Goal: Task Accomplishment & Management: Manage account settings

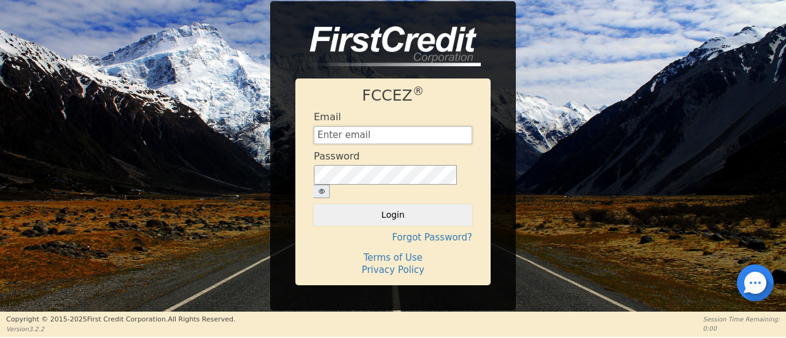
type input "[EMAIL_ADDRESS][DOMAIN_NAME]"
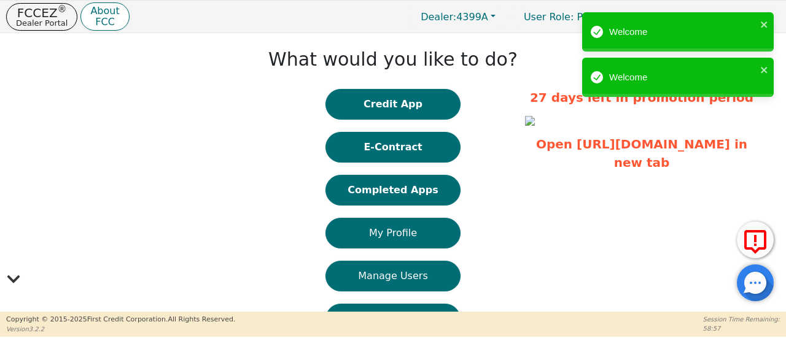
click at [381, 191] on button "Completed Apps" at bounding box center [393, 190] width 135 height 31
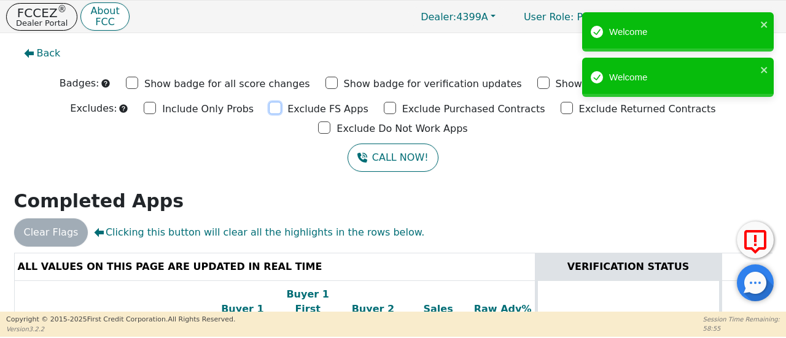
click at [269, 110] on input "Exclude FS Apps" at bounding box center [275, 108] width 12 height 12
checkbox input "true"
click at [384, 109] on input "Exclude Purchased Contracts" at bounding box center [390, 108] width 12 height 12
checkbox input "true"
drag, startPoint x: 477, startPoint y: 107, endPoint x: 515, endPoint y: 107, distance: 38.1
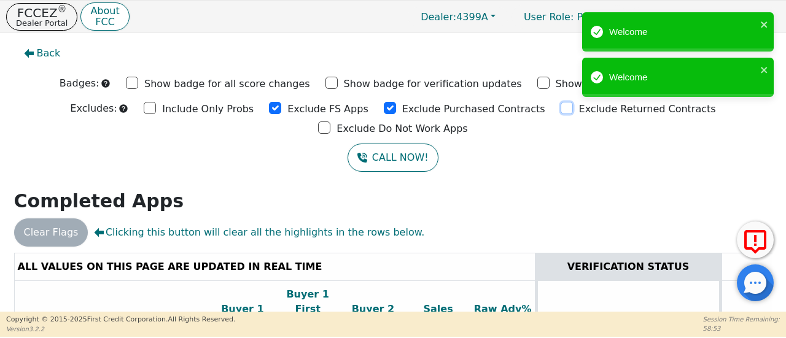
click at [561, 107] on input "Exclude Returned Contracts" at bounding box center [567, 108] width 12 height 12
checkbox input "true"
click at [330, 122] on input "Exclude Do Not Work Apps" at bounding box center [324, 128] width 12 height 12
checkbox input "true"
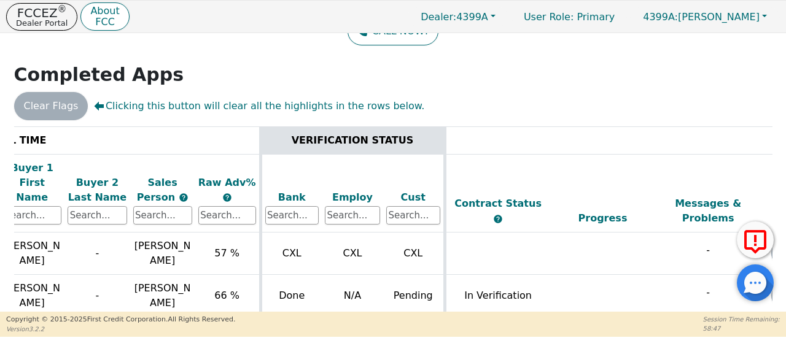
scroll to position [0, 265]
